Goal: Task Accomplishment & Management: Use online tool/utility

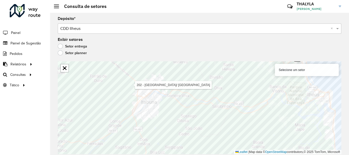
click at [209, 12] on hb-header "Consulta de setores Críticas? Dúvidas? Elogios? Sugestões? Entre em contato con…" at bounding box center [199, 6] width 299 height 13
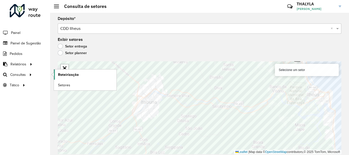
click at [71, 72] on span "Roteirização" at bounding box center [68, 74] width 21 height 5
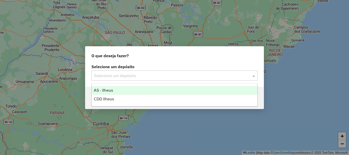
click at [142, 73] on input "text" at bounding box center [169, 76] width 151 height 6
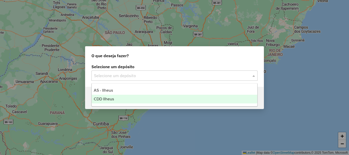
click at [107, 95] on div "CDD Ilheus" at bounding box center [175, 99] width 166 height 9
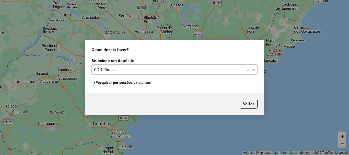
click at [136, 83] on button "Pesquisar por sessões existentes" at bounding box center [122, 83] width 62 height 8
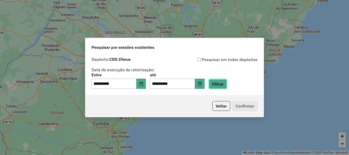
click at [225, 81] on button "Filtrar" at bounding box center [218, 84] width 18 height 10
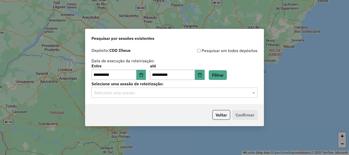
click at [158, 92] on input "text" at bounding box center [169, 93] width 151 height 6
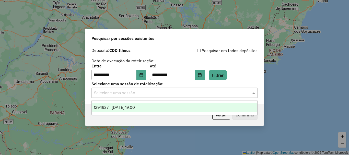
click at [140, 105] on div "1294937 - 15/10/2025 19:00" at bounding box center [175, 107] width 166 height 9
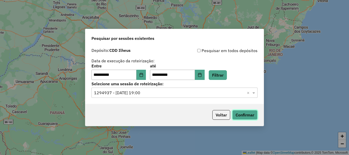
click at [255, 117] on button "Confirmar" at bounding box center [244, 115] width 25 height 10
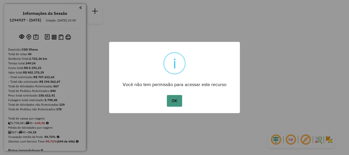
click at [172, 102] on button "OK" at bounding box center [174, 101] width 15 height 12
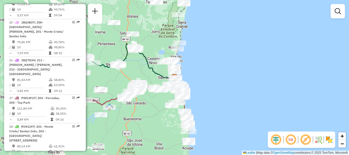
scroll to position [1022, 0]
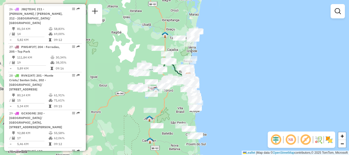
drag, startPoint x: 184, startPoint y: 66, endPoint x: 204, endPoint y: 70, distance: 20.5
click at [204, 70] on div "Janela de atendimento Grade de atendimento Capacidade Transportadoras Veículos …" at bounding box center [174, 77] width 349 height 155
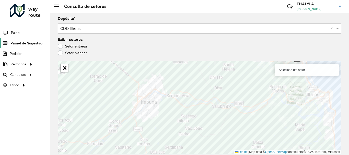
click at [26, 42] on span "Painel de Sugestão" at bounding box center [26, 43] width 32 height 5
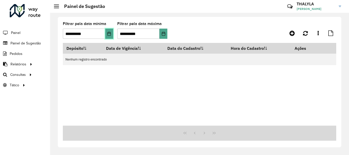
click at [110, 37] on button "Choose Date" at bounding box center [109, 34] width 8 height 10
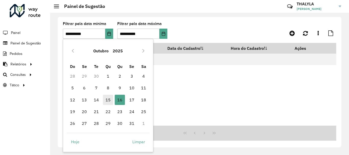
click at [108, 99] on span "15" at bounding box center [108, 100] width 10 height 10
type input "**********"
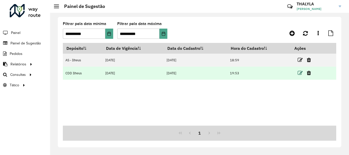
click at [300, 73] on icon at bounding box center [300, 73] width 5 height 5
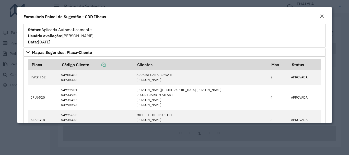
scroll to position [230, 0]
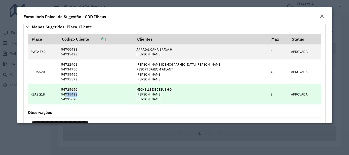
drag, startPoint x: 75, startPoint y: 93, endPoint x: 88, endPoint y: 93, distance: 12.5
click at [88, 93] on td "54725650 54735438 54795690" at bounding box center [96, 94] width 75 height 20
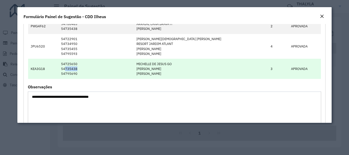
click at [86, 72] on td "54725650 54735438 54795690" at bounding box center [96, 69] width 75 height 20
drag, startPoint x: 76, startPoint y: 69, endPoint x: 89, endPoint y: 67, distance: 13.1
click at [89, 67] on td "54725650 54735438 54795690" at bounding box center [96, 69] width 75 height 20
copy td "35438"
